Goal: Find specific page/section: Find specific page/section

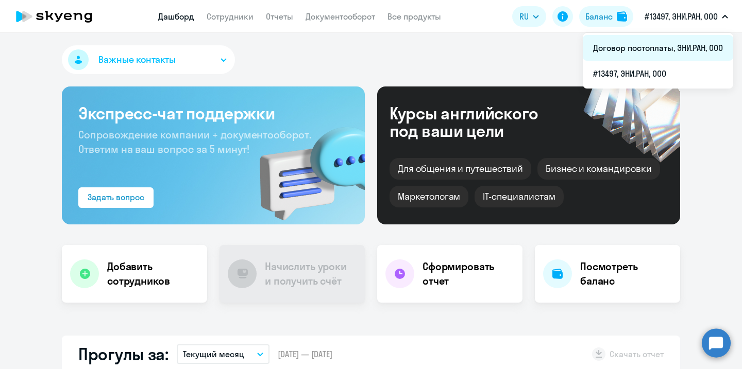
click at [667, 42] on li "Договор постоплаты, ЭНИ.РАН, ООО" at bounding box center [658, 48] width 150 height 26
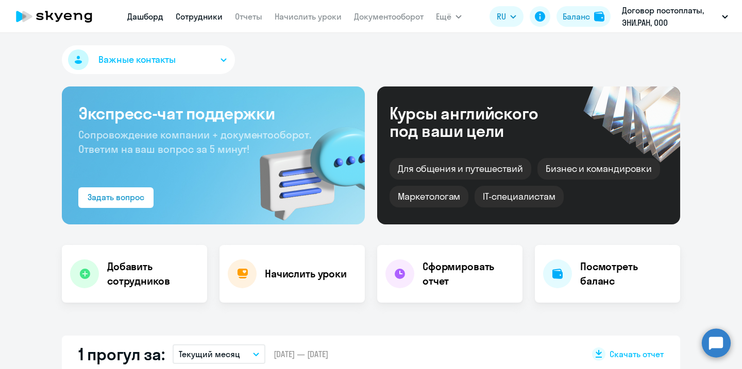
click at [210, 20] on link "Сотрудники" at bounding box center [199, 16] width 47 height 10
select select "30"
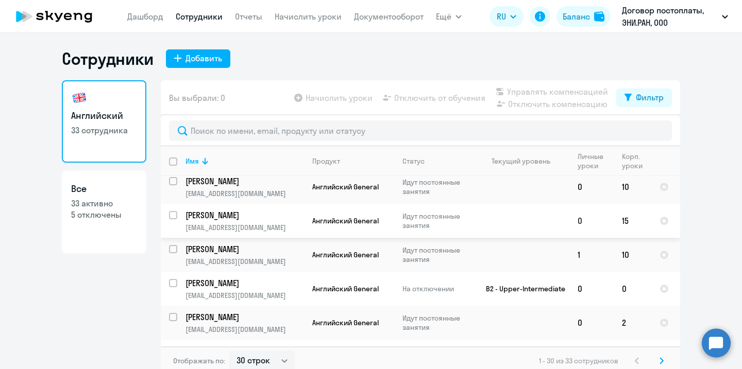
scroll to position [41, 0]
